Goal: Check status: Check status

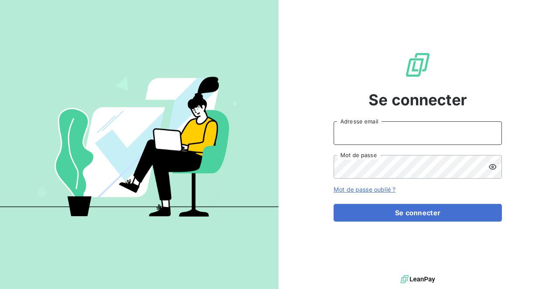
click at [366, 141] on input "Adresse email" at bounding box center [418, 133] width 168 height 24
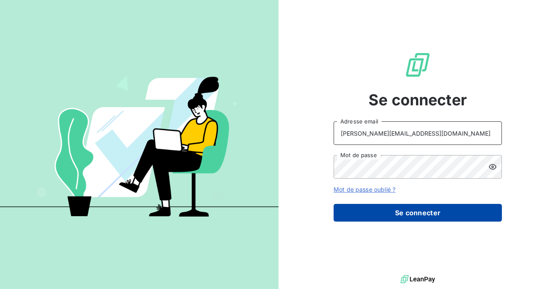
type input "[PERSON_NAME][EMAIL_ADDRESS][DOMAIN_NAME]"
click at [391, 216] on button "Se connecter" at bounding box center [418, 213] width 168 height 18
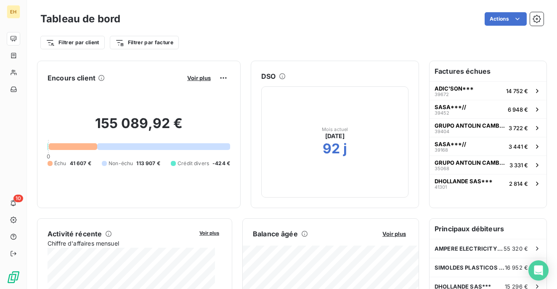
click at [297, 136] on div "Mois actuel [DATE] 92 j" at bounding box center [334, 141] width 147 height 111
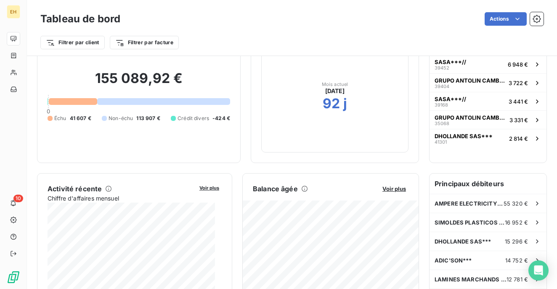
scroll to position [85, 0]
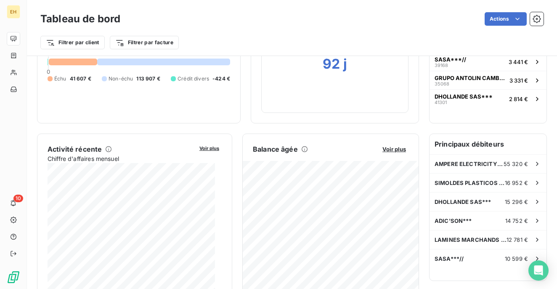
click at [385, 152] on button "Voir plus" at bounding box center [394, 149] width 29 height 8
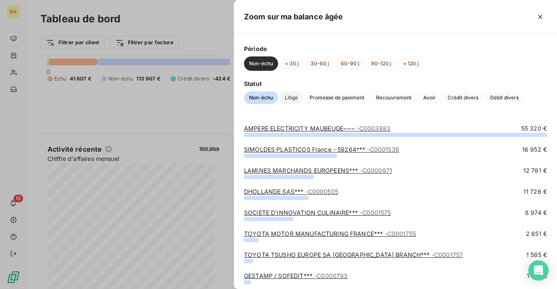
click at [287, 98] on span "Litige" at bounding box center [291, 97] width 23 height 13
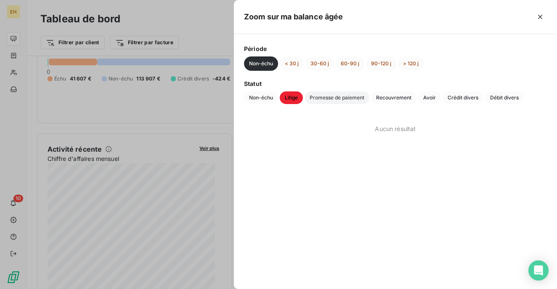
click at [356, 98] on span "Promesse de paiement" at bounding box center [337, 97] width 65 height 13
click at [384, 98] on span "Recouvrement" at bounding box center [393, 97] width 45 height 13
click at [437, 97] on span "Avoir" at bounding box center [429, 97] width 23 height 13
click at [449, 97] on span "Crédit divers" at bounding box center [463, 97] width 41 height 13
click at [520, 98] on span "Débit divers" at bounding box center [504, 97] width 39 height 13
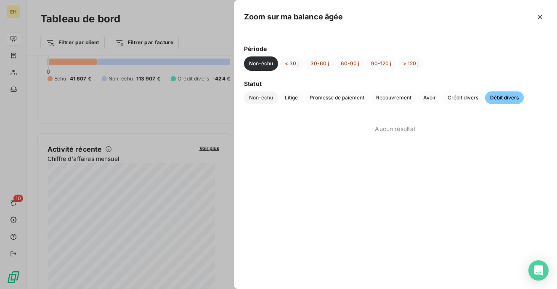
click at [268, 98] on span "Non-échu" at bounding box center [261, 97] width 34 height 13
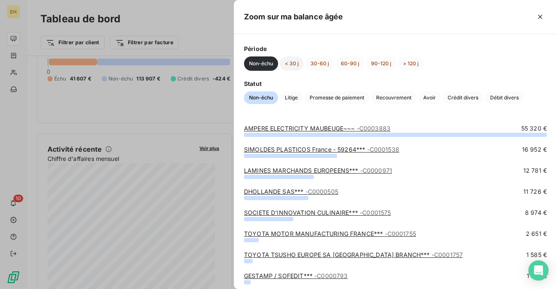
click at [300, 66] on button "< 30 j" at bounding box center [292, 63] width 24 height 14
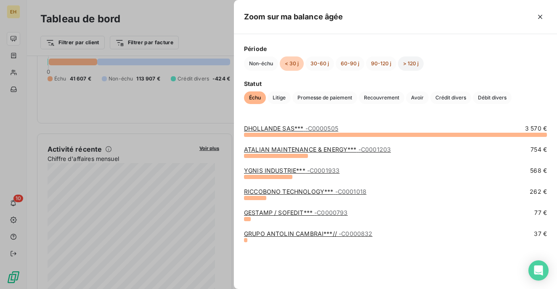
click at [412, 66] on button "> 120 j" at bounding box center [411, 63] width 26 height 14
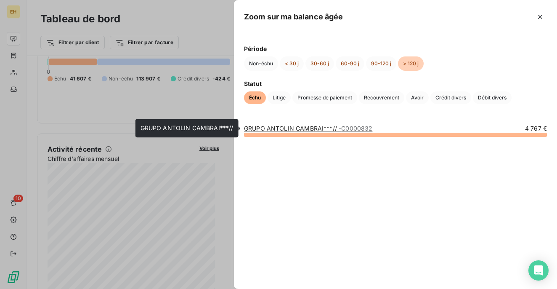
click at [359, 128] on span "- C0000832" at bounding box center [356, 128] width 34 height 7
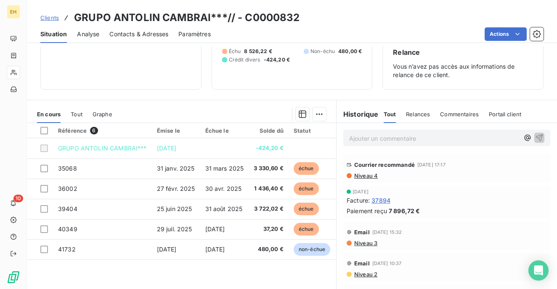
scroll to position [106, 0]
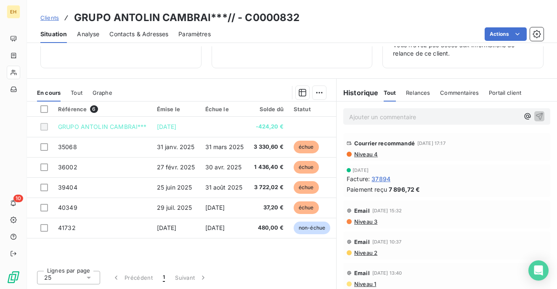
click at [408, 93] on span "Relances" at bounding box center [418, 92] width 24 height 7
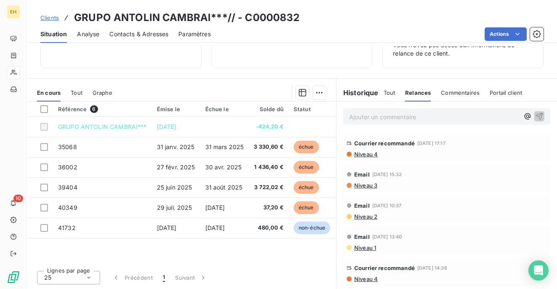
click at [362, 153] on span "Niveau 4" at bounding box center [366, 154] width 24 height 7
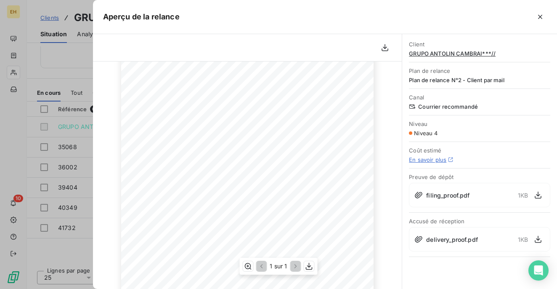
scroll to position [0, 0]
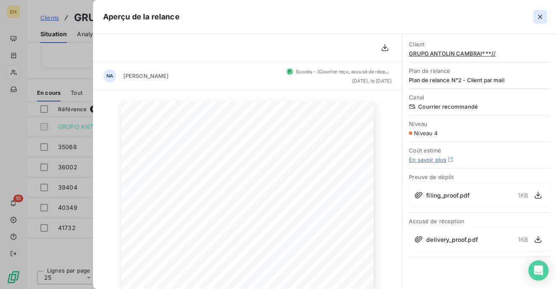
click at [537, 19] on icon "button" at bounding box center [540, 17] width 8 height 8
